Goal: Task Accomplishment & Management: Manage account settings

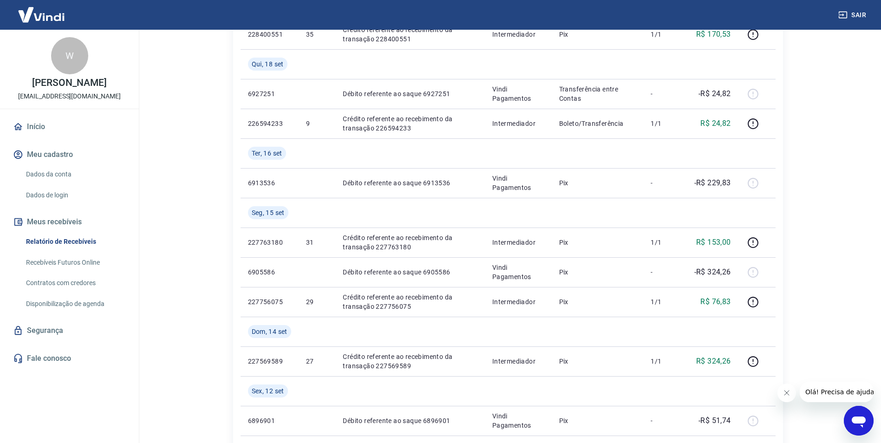
scroll to position [279, 0]
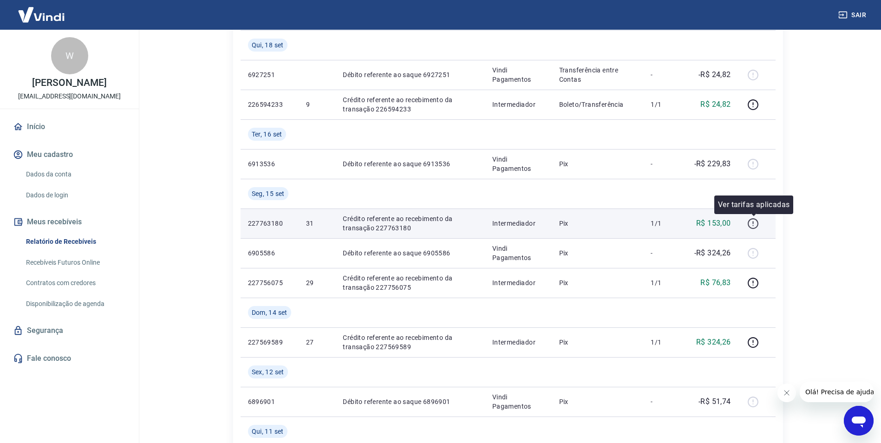
click at [753, 223] on icon "button" at bounding box center [753, 224] width 12 height 12
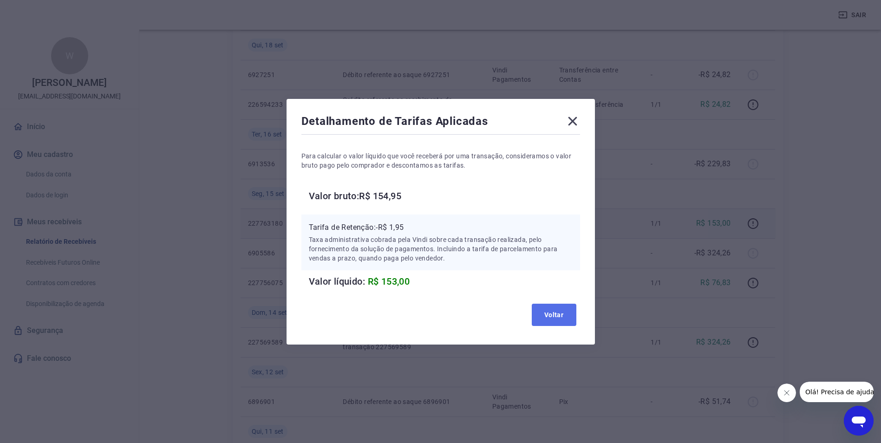
click at [565, 312] on button "Voltar" at bounding box center [554, 315] width 45 height 22
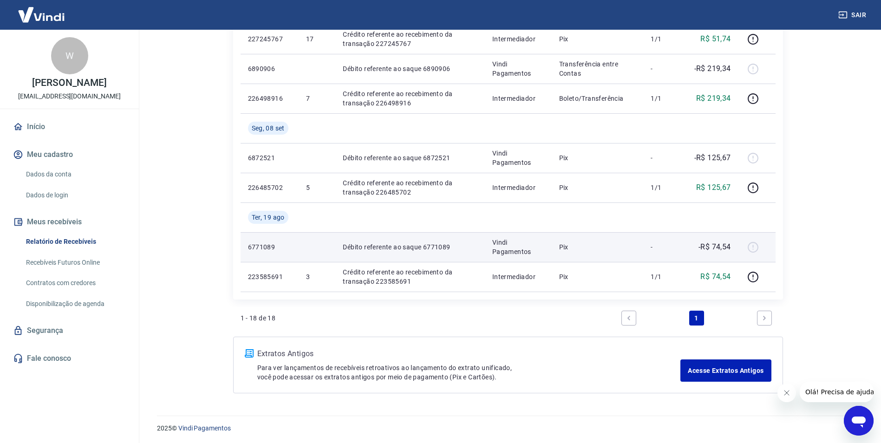
scroll to position [702, 0]
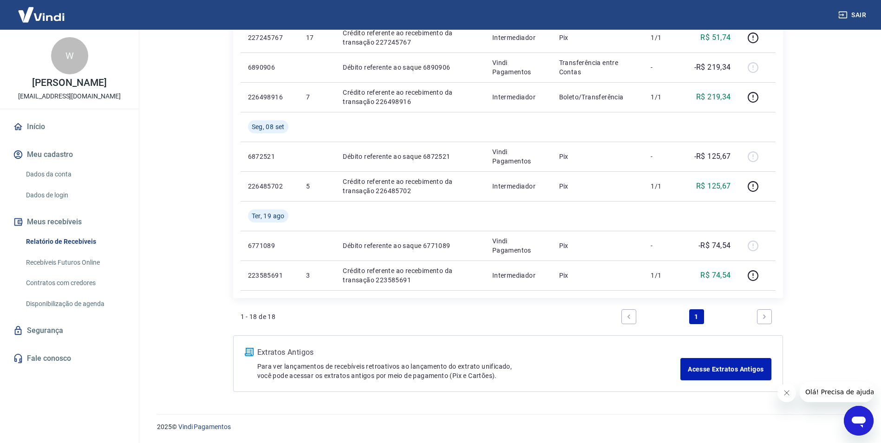
click at [765, 317] on icon "Next page" at bounding box center [764, 316] width 7 height 7
click at [68, 262] on link "Recebíveis Futuros Online" at bounding box center [74, 262] width 105 height 19
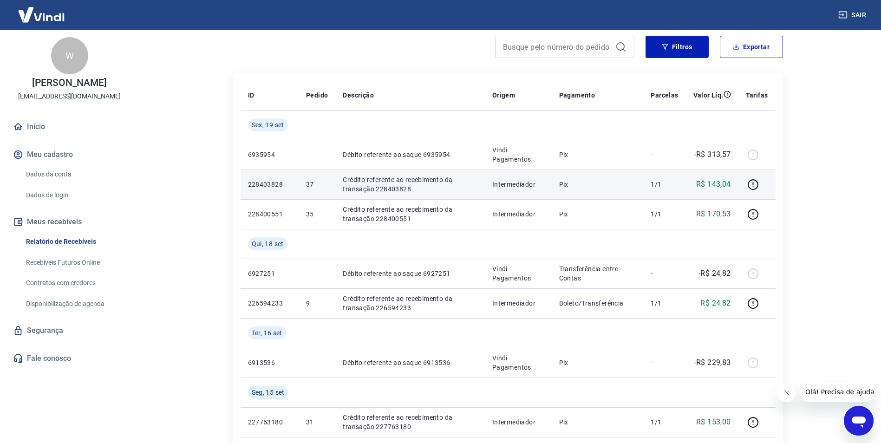
scroll to position [93, 0]
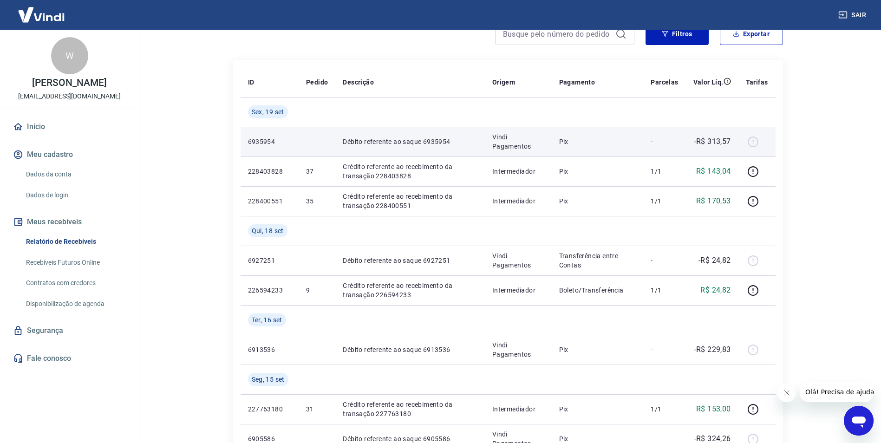
click at [755, 144] on div at bounding box center [757, 141] width 22 height 15
click at [696, 143] on p "-R$ 313,57" at bounding box center [712, 141] width 37 height 11
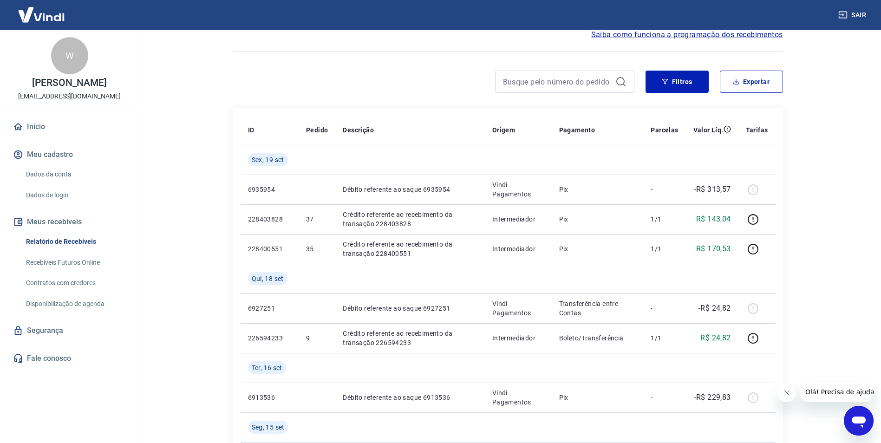
scroll to position [0, 0]
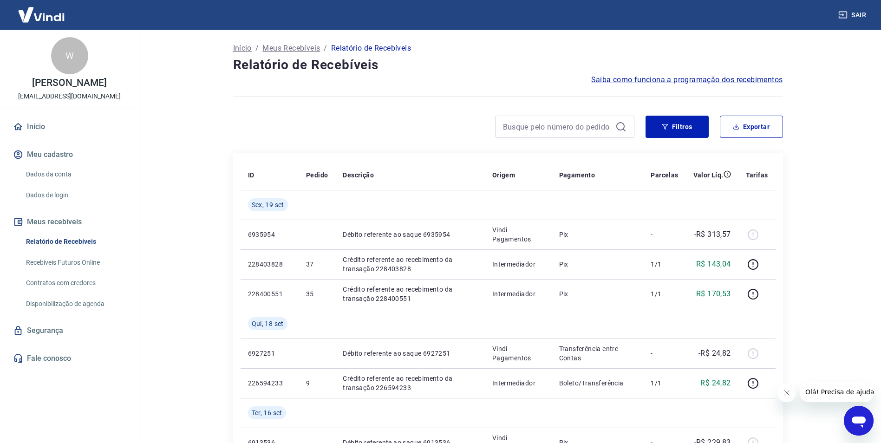
click at [296, 46] on p "Meus Recebíveis" at bounding box center [291, 48] width 58 height 11
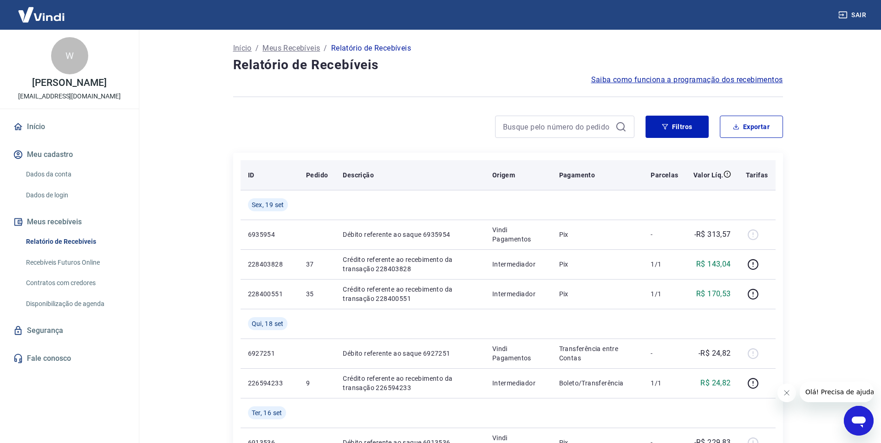
click at [362, 188] on th "Descrição" at bounding box center [409, 175] width 149 height 30
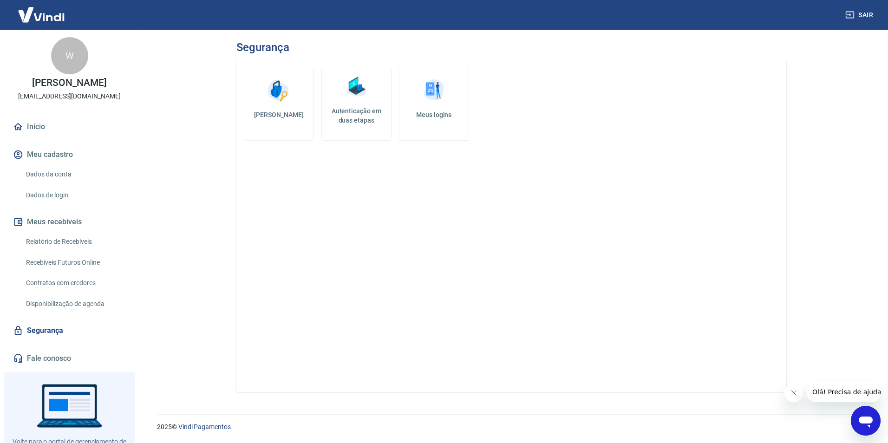
click at [280, 99] on img at bounding box center [279, 91] width 28 height 28
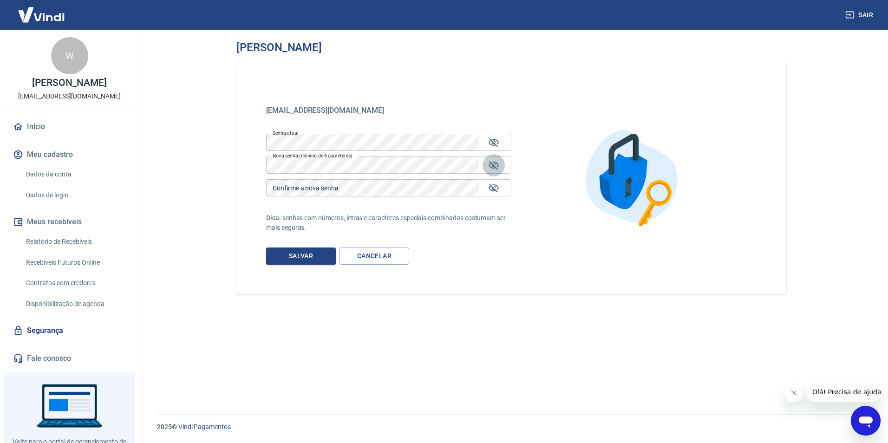
click at [496, 166] on icon "Mostrar/esconder senha" at bounding box center [493, 165] width 11 height 11
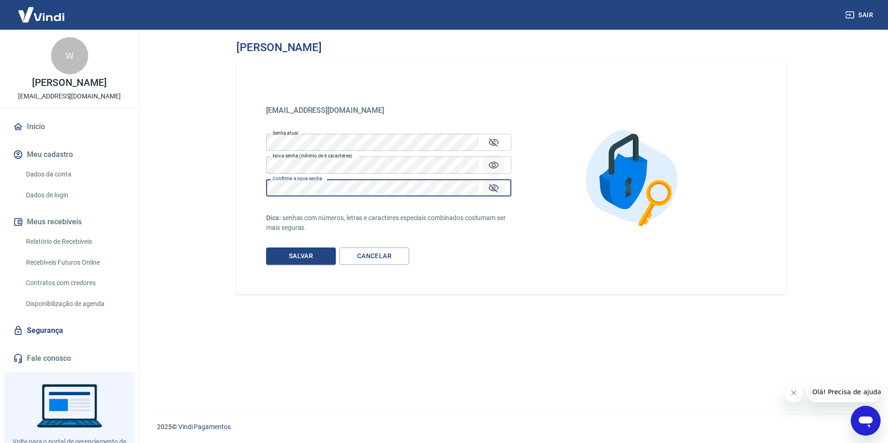
click at [494, 187] on icon "Mostrar/esconder senha" at bounding box center [493, 187] width 11 height 11
click at [309, 259] on button "Salvar" at bounding box center [301, 255] width 70 height 17
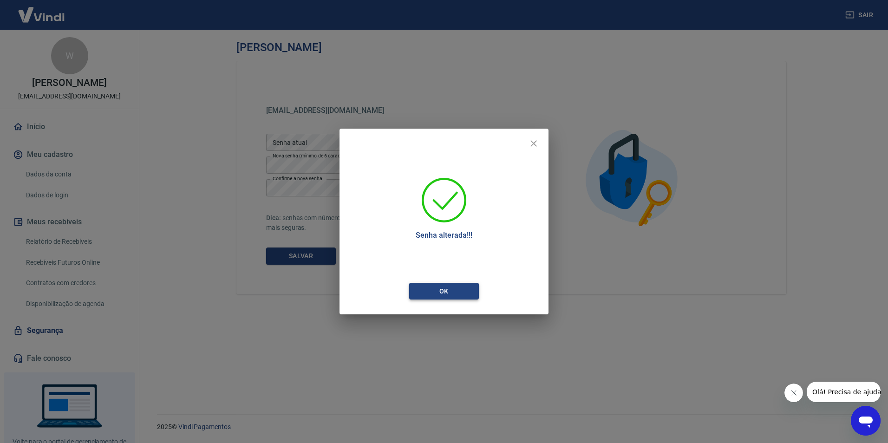
click at [460, 287] on button "Ok" at bounding box center [444, 291] width 70 height 17
